Goal: Task Accomplishment & Management: Manage account settings

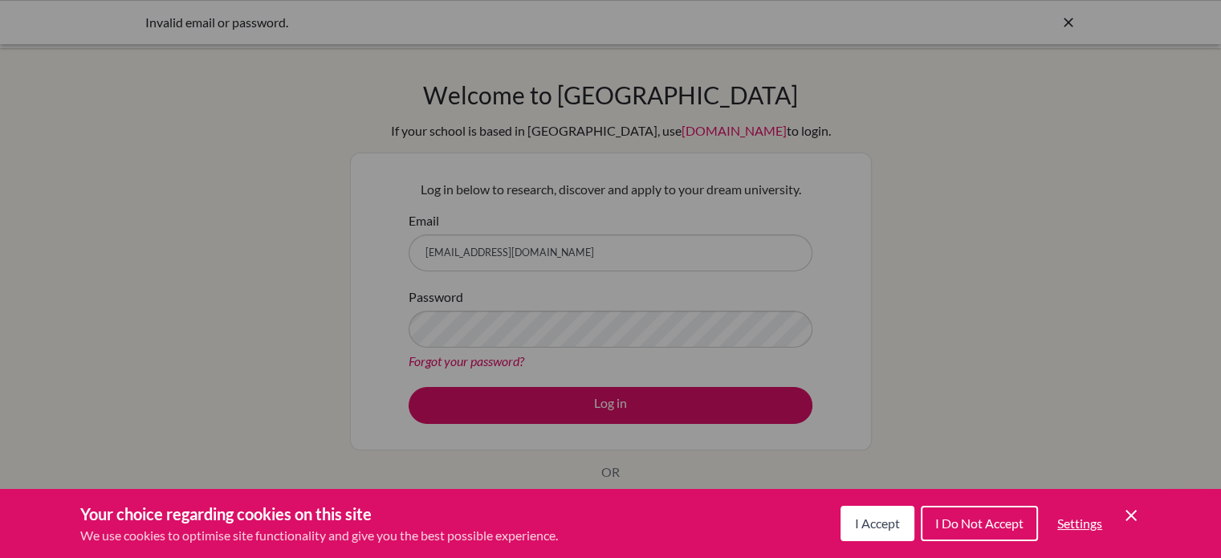
click at [1126, 516] on icon "Cookie Control Close Icon" at bounding box center [1131, 515] width 19 height 19
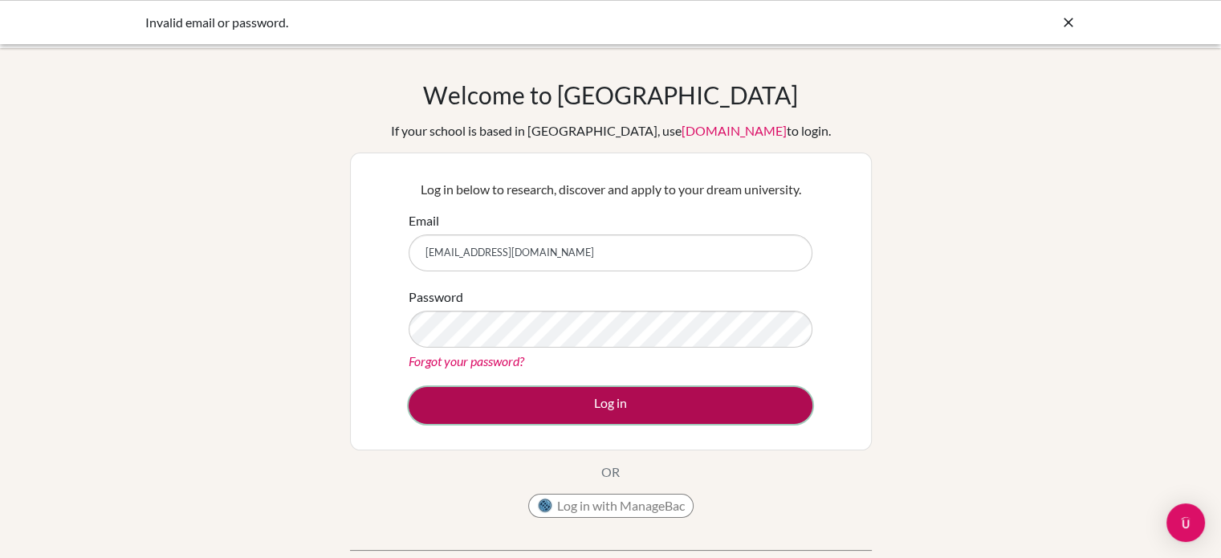
click at [547, 401] on button "Log in" at bounding box center [611, 405] width 404 height 37
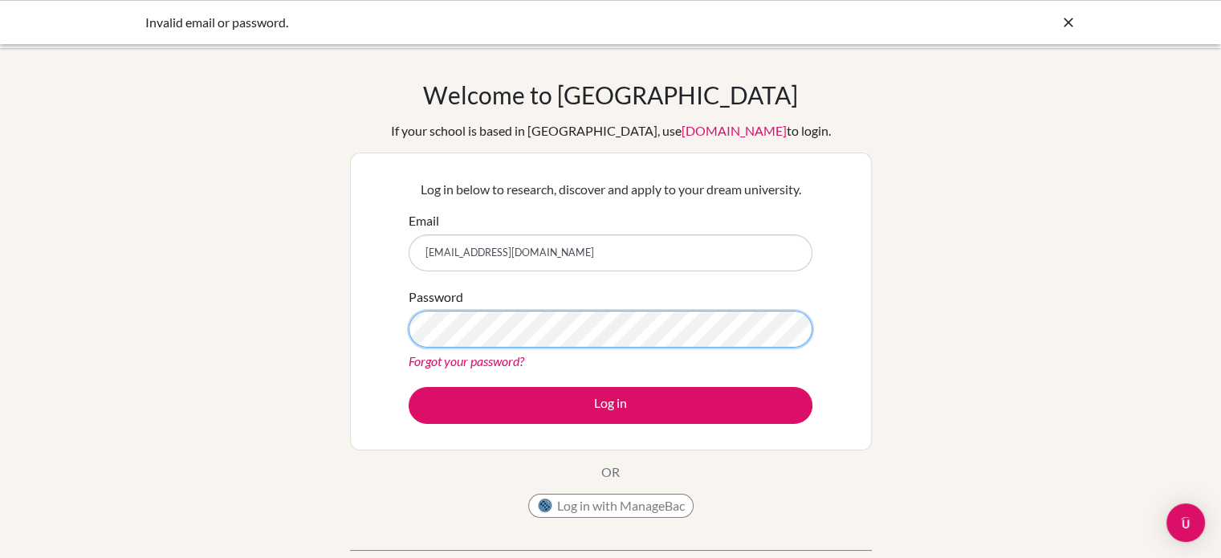
click at [409, 387] on button "Log in" at bounding box center [611, 405] width 404 height 37
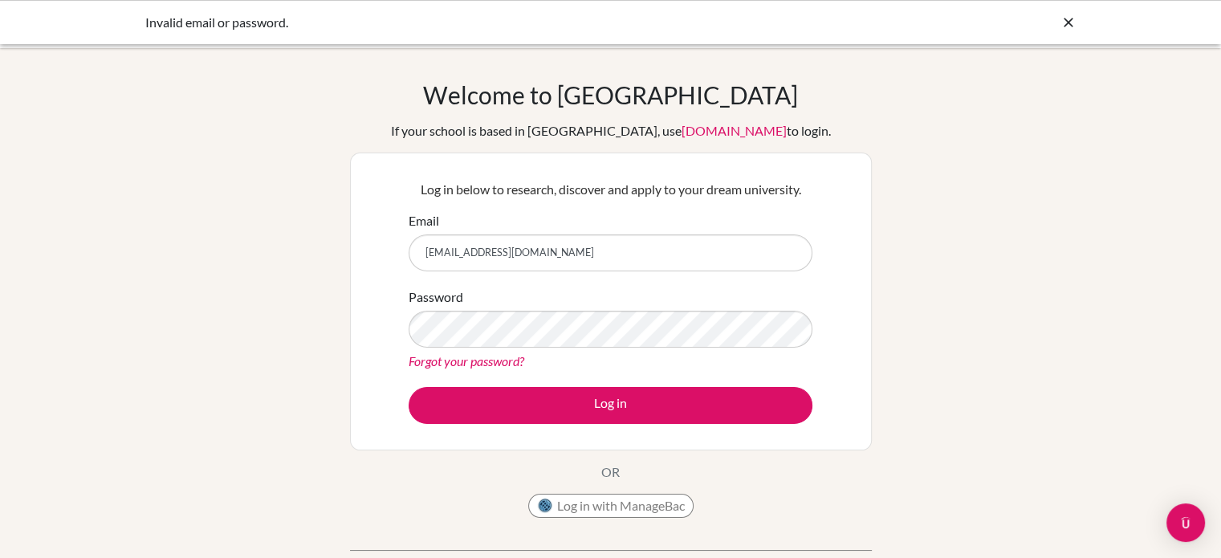
click at [487, 366] on link "Forgot your password?" at bounding box center [467, 360] width 116 height 15
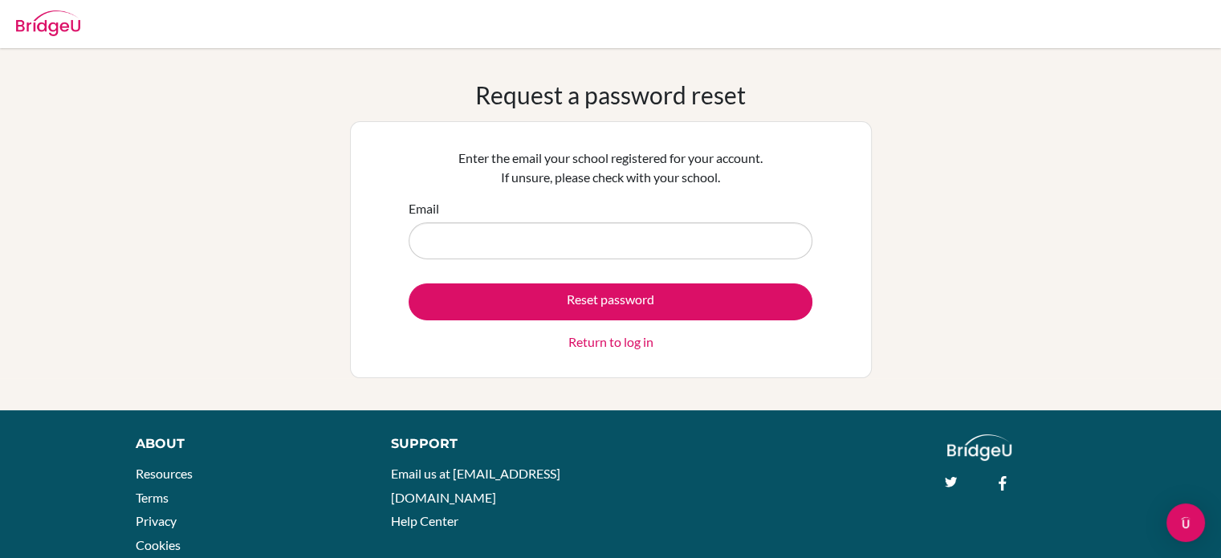
drag, startPoint x: 0, startPoint y: 0, endPoint x: 471, endPoint y: 243, distance: 529.8
click at [471, 243] on input "Email" at bounding box center [611, 240] width 404 height 37
type input "mlainez@macrisschool.org"
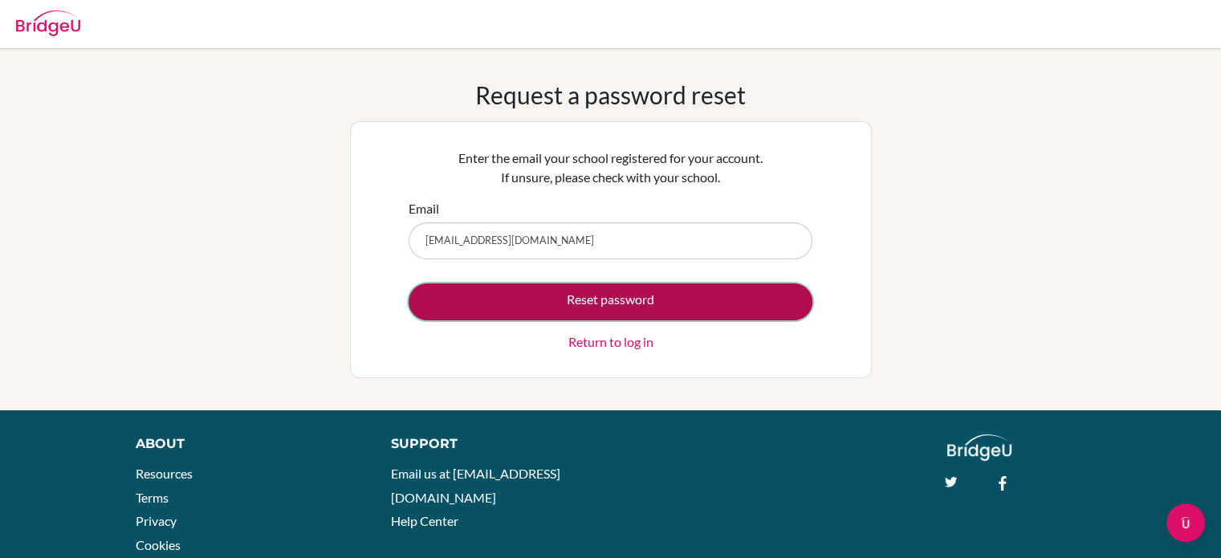
click at [509, 304] on button "Reset password" at bounding box center [611, 301] width 404 height 37
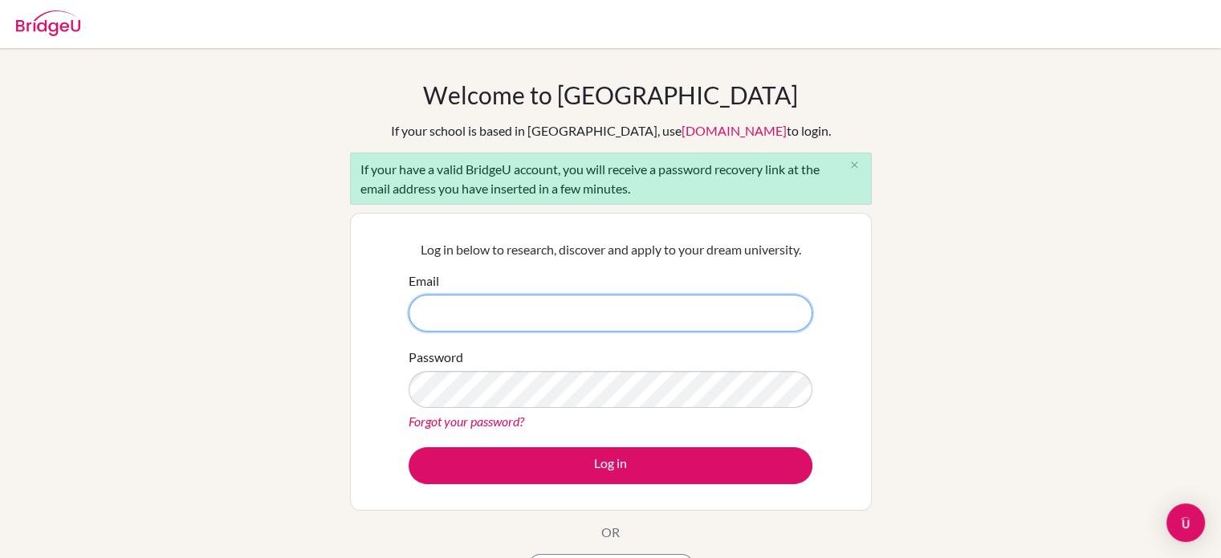
drag, startPoint x: 464, startPoint y: 311, endPoint x: 475, endPoint y: 325, distance: 18.3
click at [464, 311] on input "Email" at bounding box center [611, 313] width 404 height 37
type input "[EMAIL_ADDRESS][DOMAIN_NAME]"
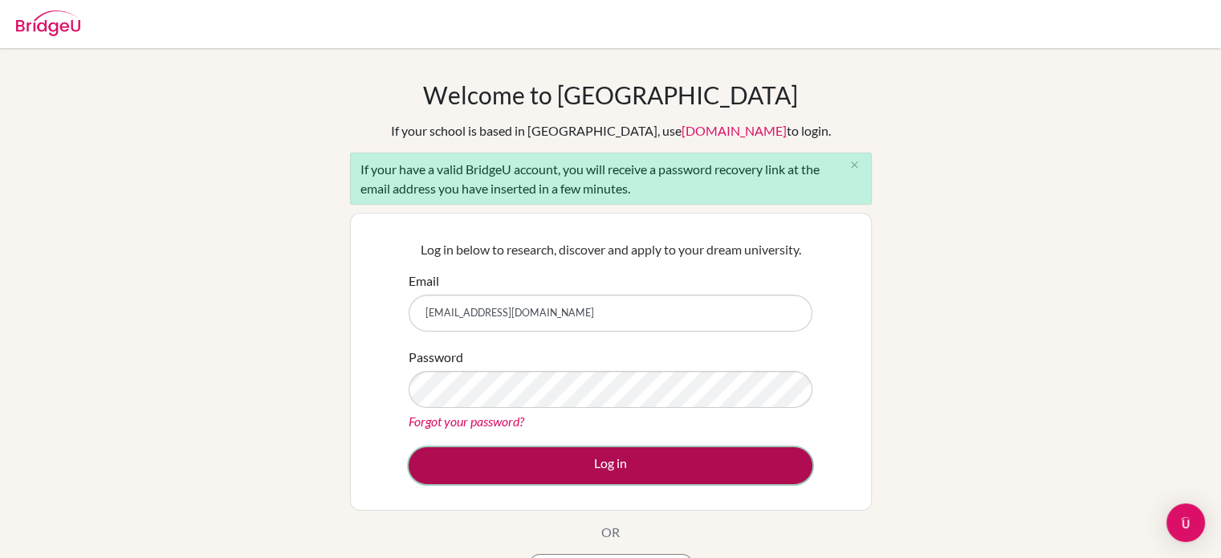
click at [546, 454] on button "Log in" at bounding box center [611, 465] width 404 height 37
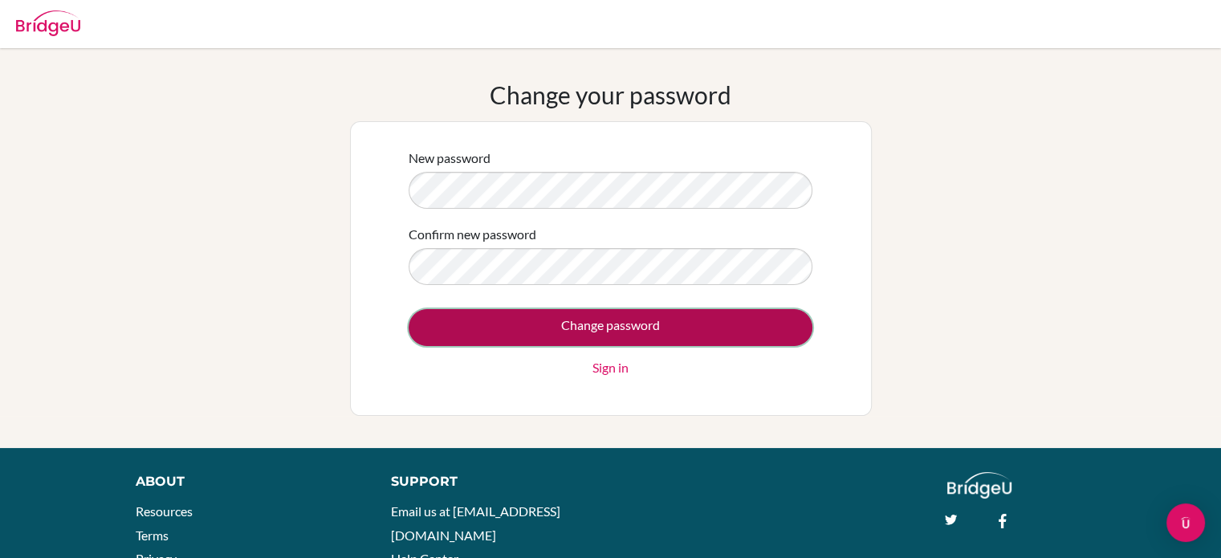
click at [560, 325] on input "Change password" at bounding box center [611, 327] width 404 height 37
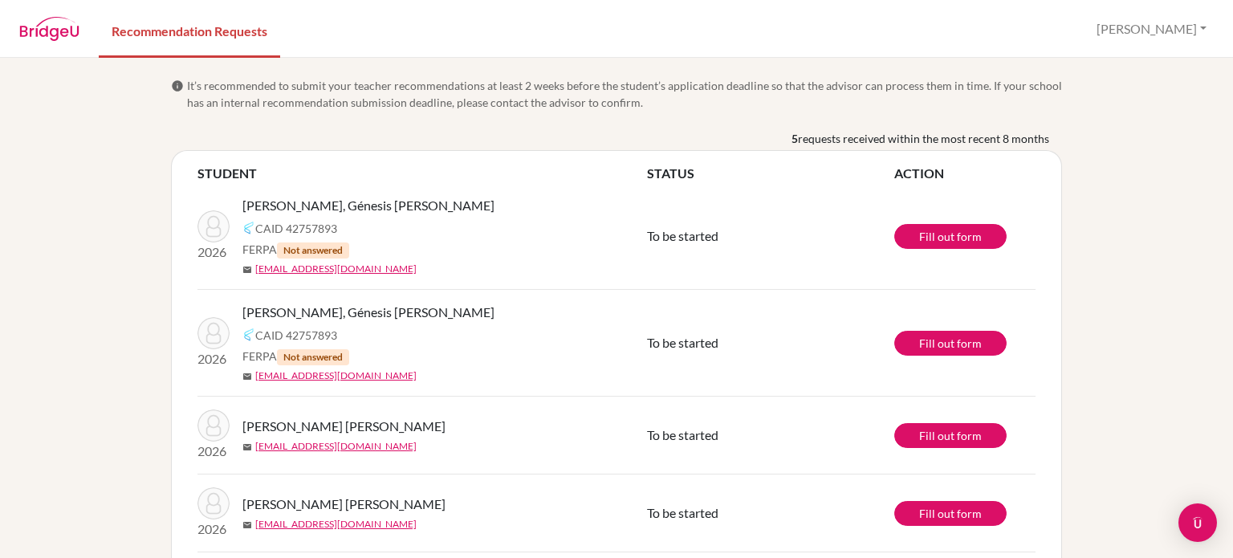
scroll to position [101, 0]
